Goal: Use online tool/utility: Utilize a website feature to perform a specific function

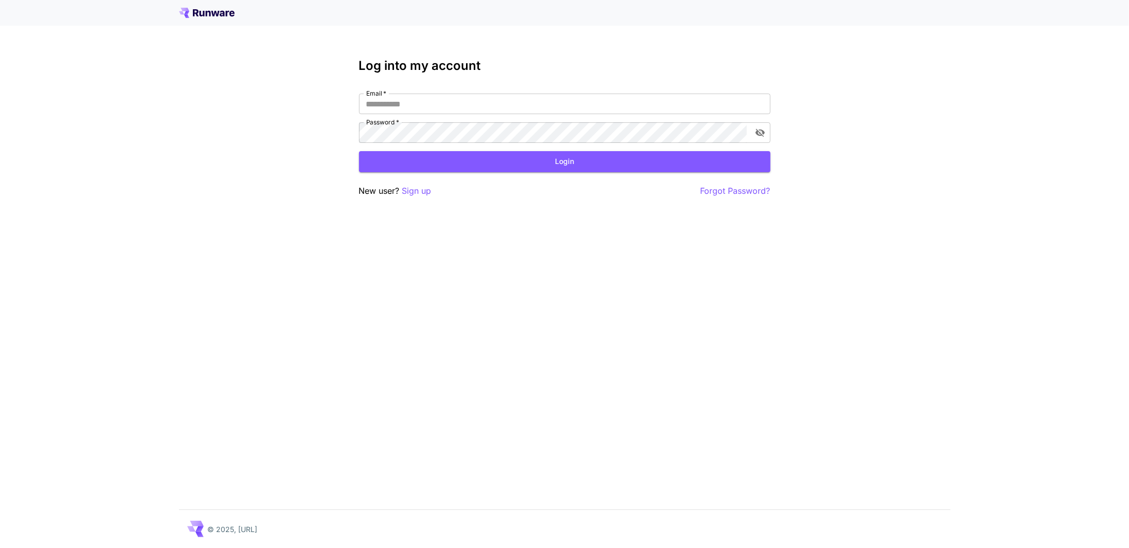
type input "**********"
click at [454, 150] on form "**********" at bounding box center [564, 133] width 411 height 79
click at [454, 162] on button "Login" at bounding box center [564, 161] width 411 height 21
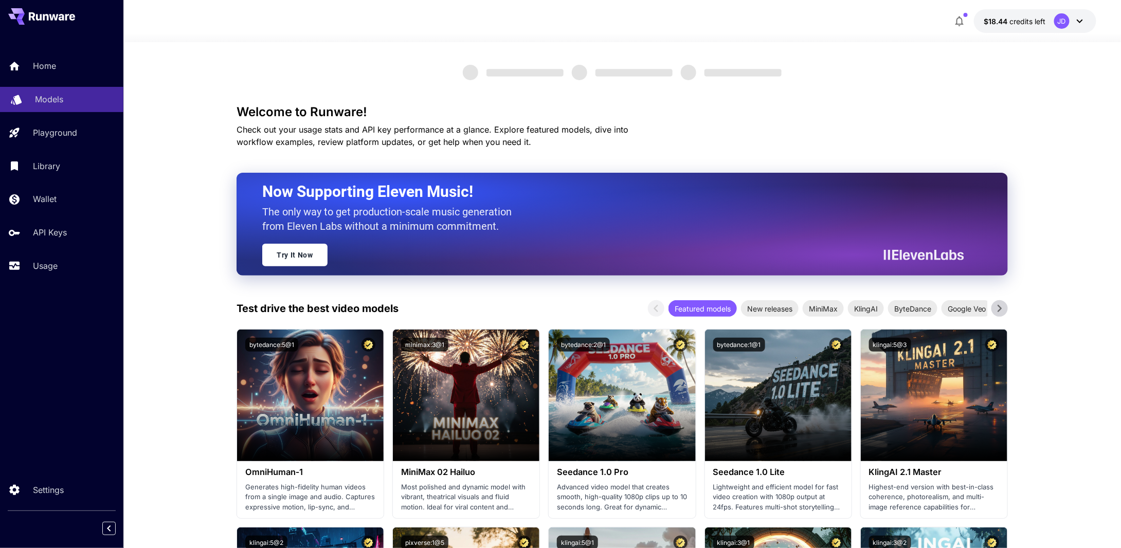
click at [43, 100] on p "Models" at bounding box center [49, 99] width 28 height 12
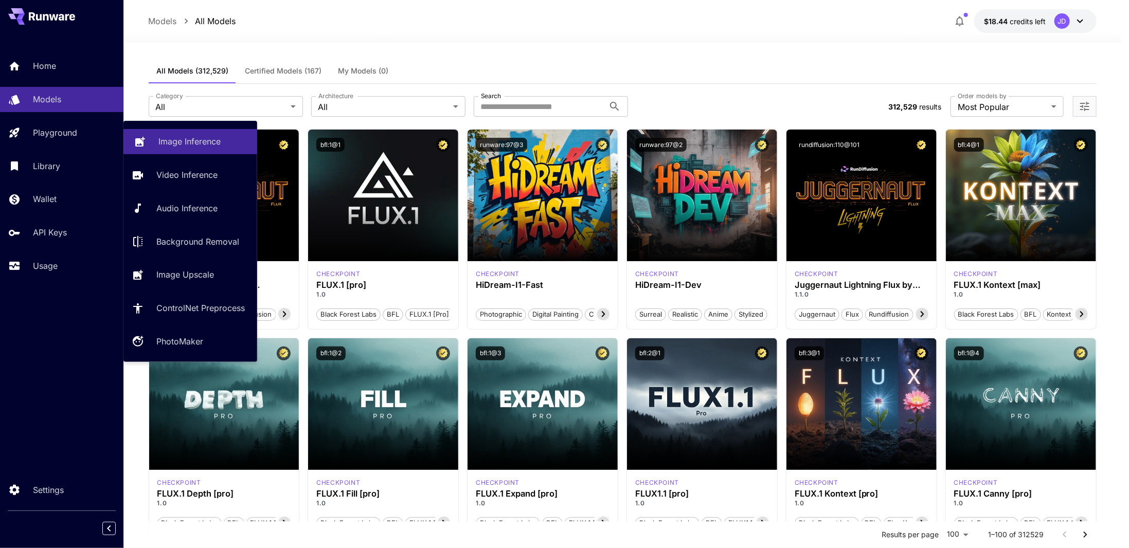
click at [192, 145] on p "Image Inference" at bounding box center [189, 141] width 62 height 12
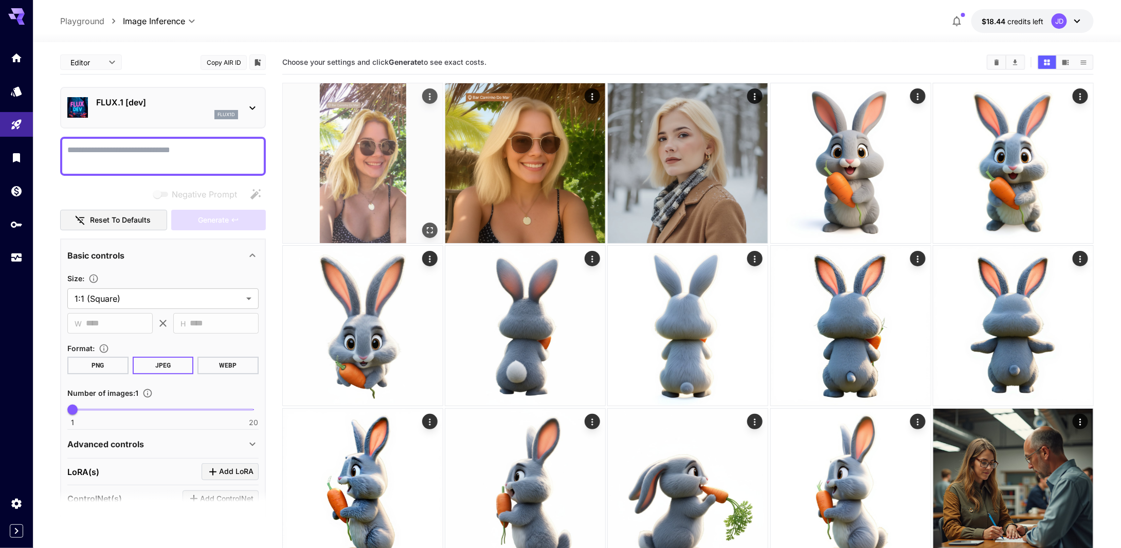
click at [393, 155] on img at bounding box center [363, 163] width 160 height 160
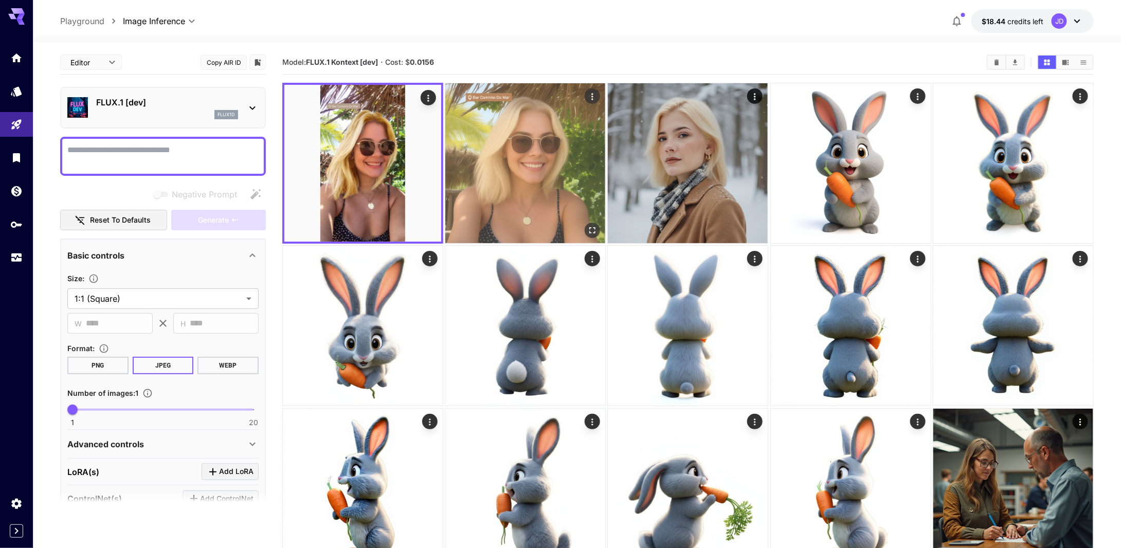
click at [556, 164] on img at bounding box center [525, 163] width 160 height 160
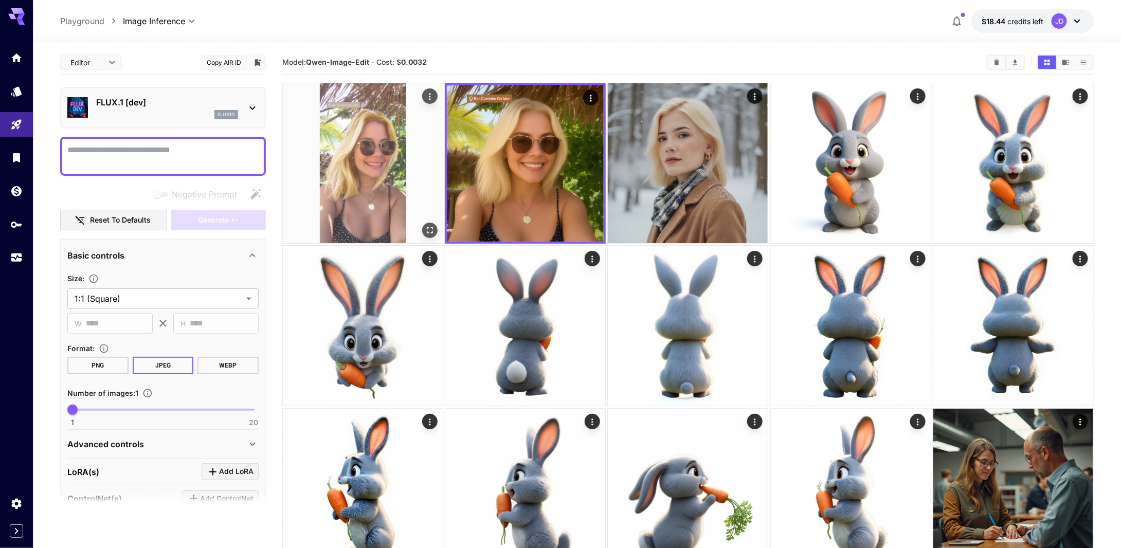
click at [378, 158] on img at bounding box center [363, 163] width 160 height 160
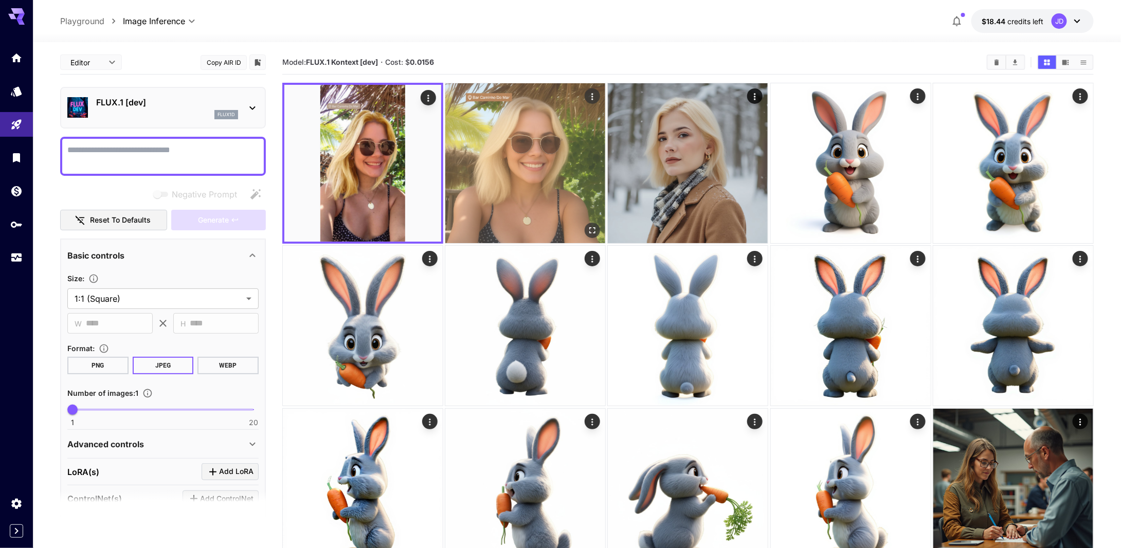
click at [508, 174] on img at bounding box center [525, 163] width 160 height 160
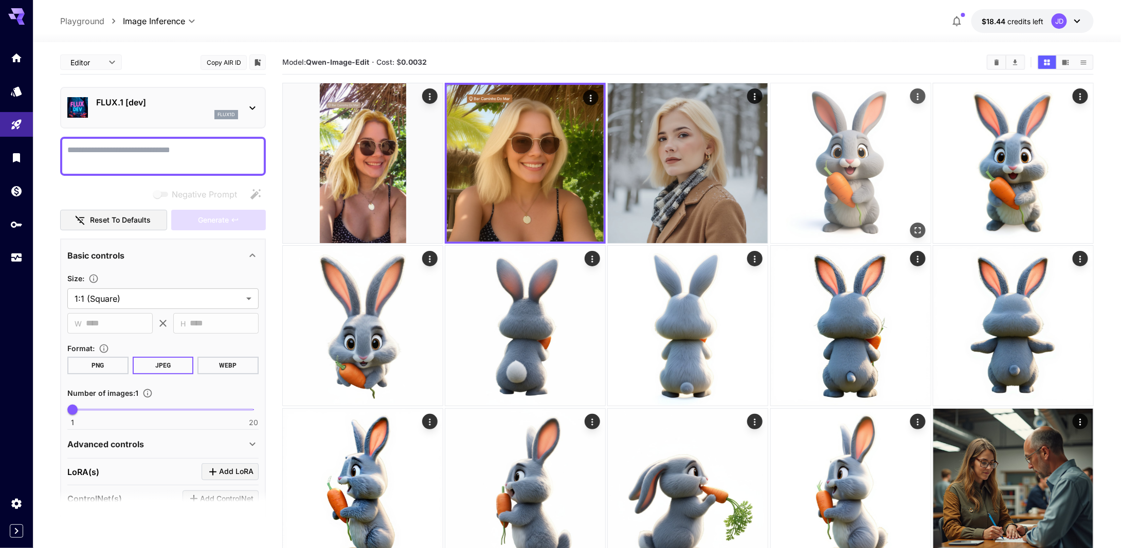
click at [877, 160] on img at bounding box center [851, 163] width 160 height 160
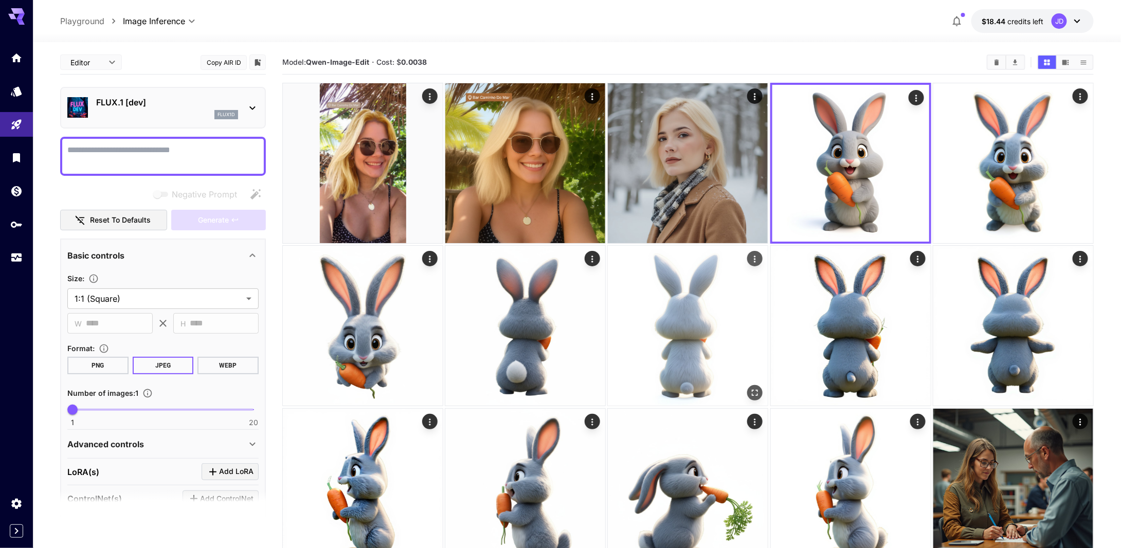
click at [755, 271] on img at bounding box center [688, 326] width 160 height 160
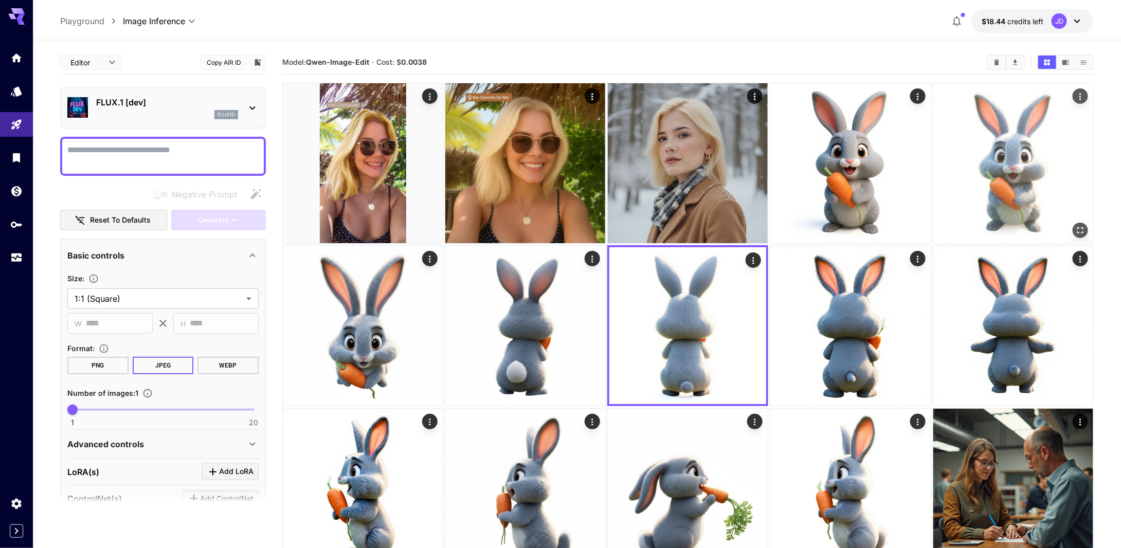
click at [1017, 203] on img at bounding box center [1013, 163] width 160 height 160
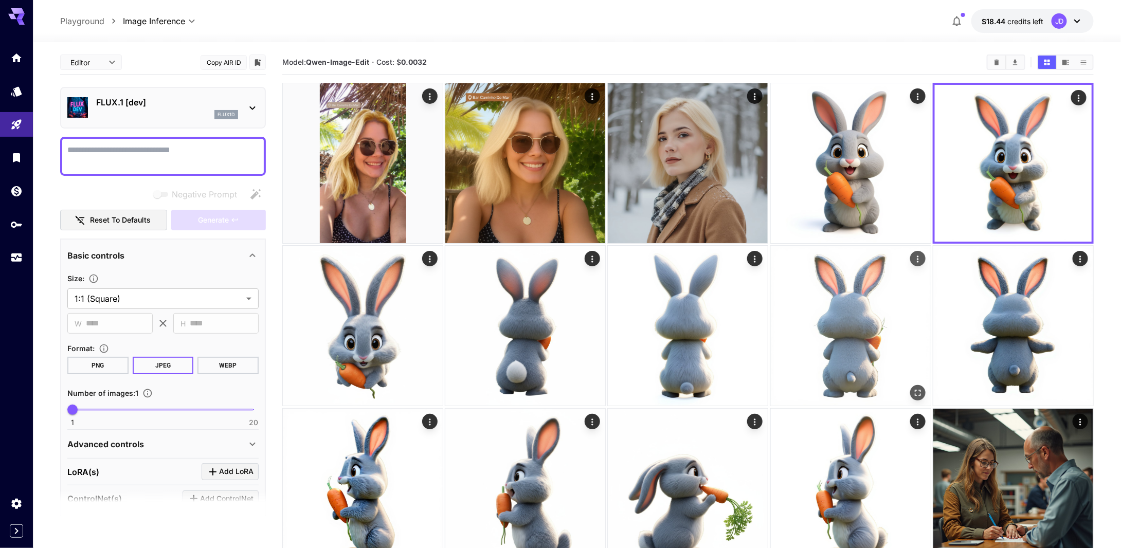
click at [833, 310] on img at bounding box center [851, 326] width 160 height 160
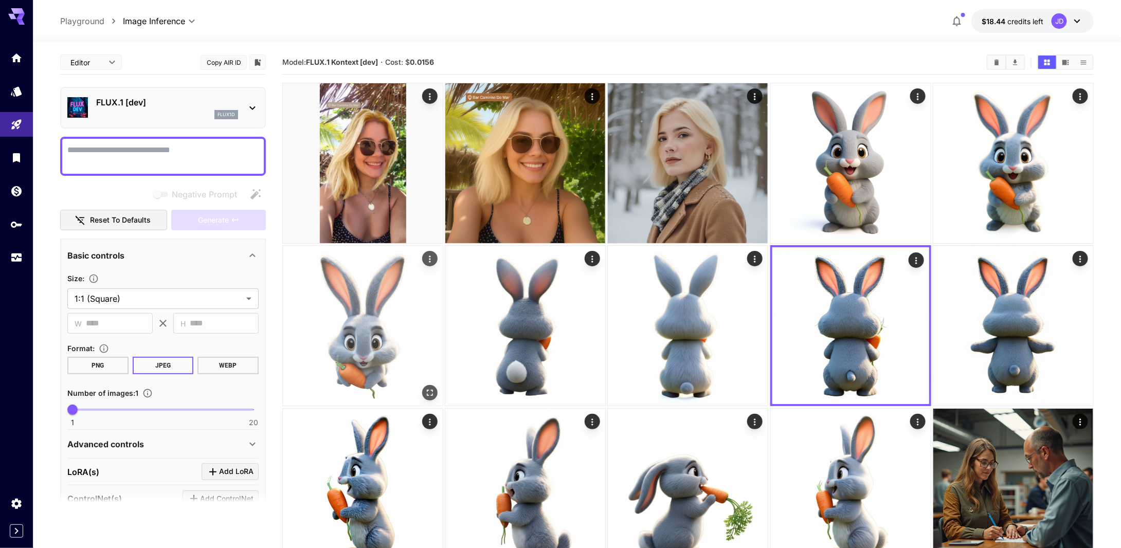
click at [377, 349] on img at bounding box center [363, 326] width 160 height 160
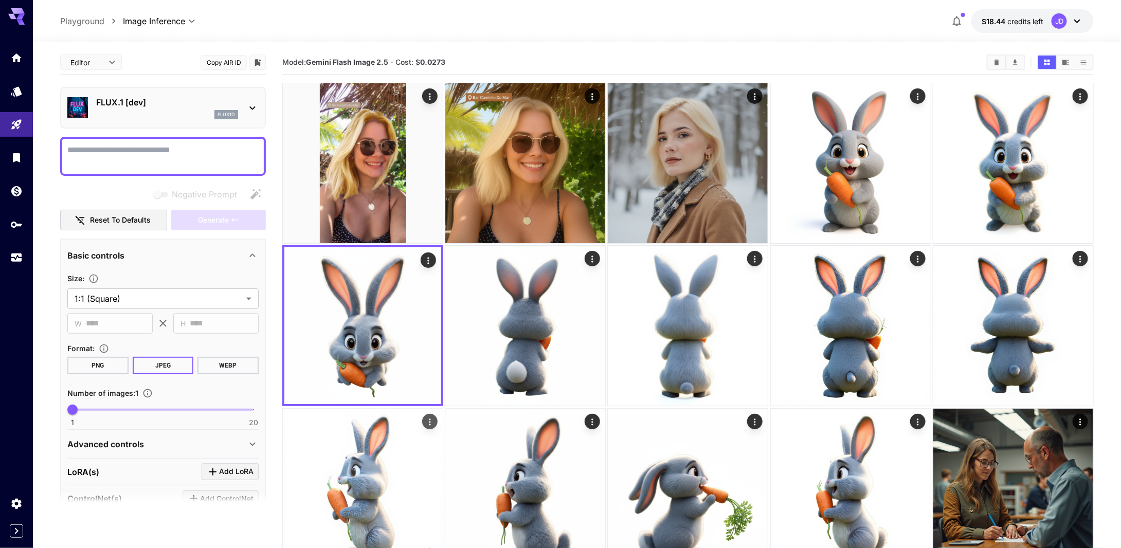
click at [367, 448] on img at bounding box center [363, 489] width 160 height 160
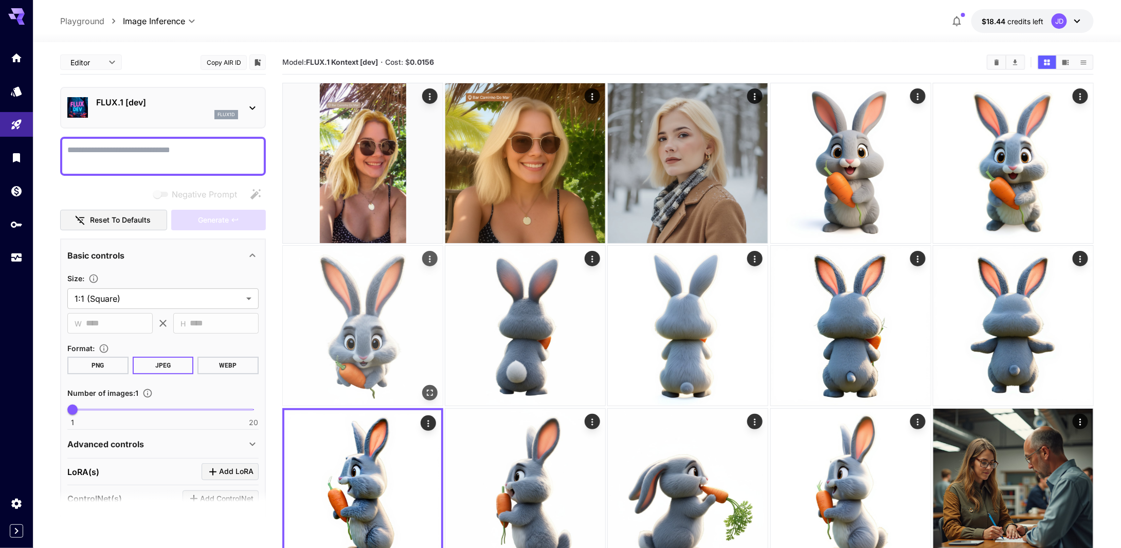
click at [369, 351] on img at bounding box center [363, 326] width 160 height 160
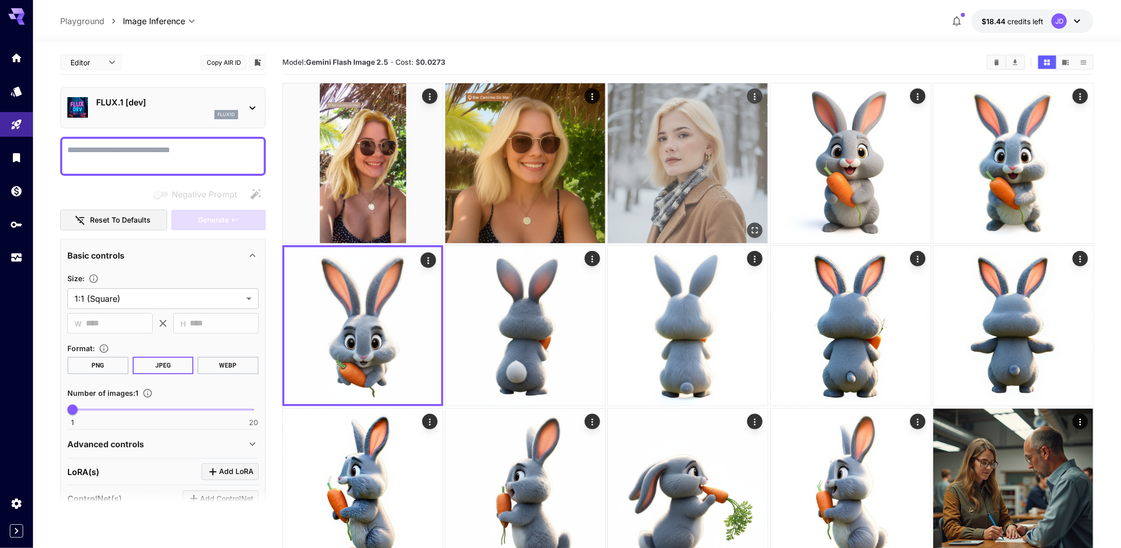
click at [670, 149] on img at bounding box center [688, 163] width 160 height 160
